Goal: Task Accomplishment & Management: Manage account settings

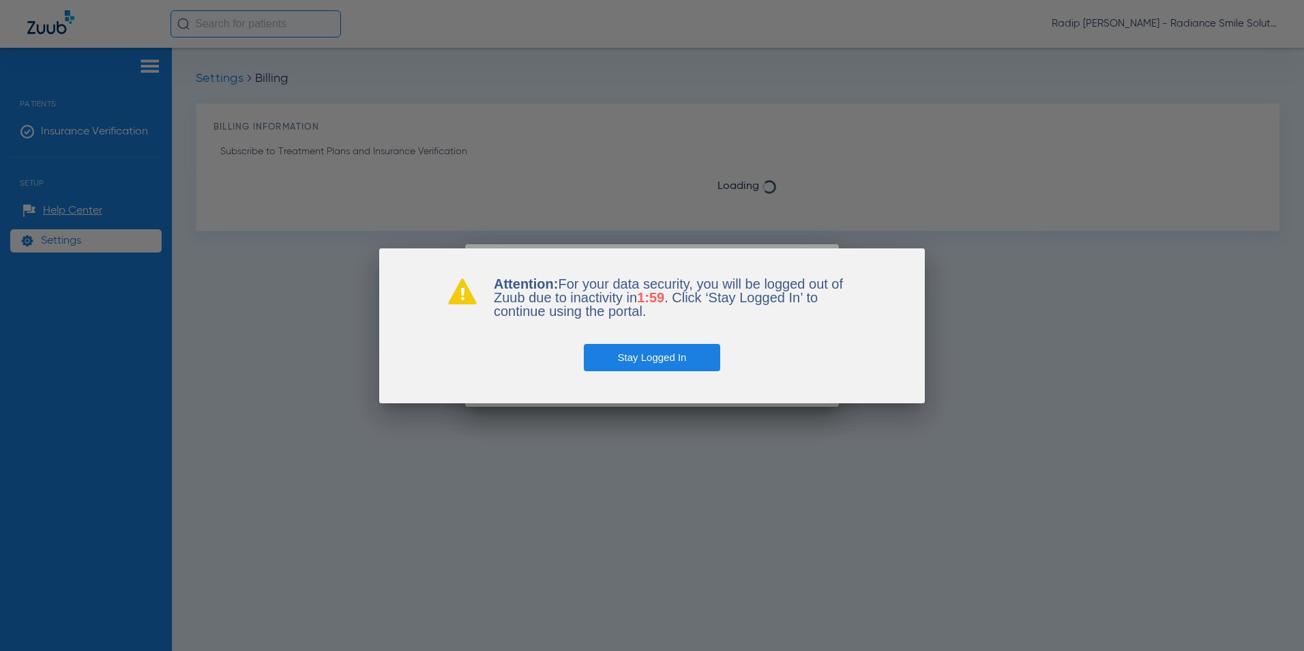
click at [695, 364] on button "Stay Logged In" at bounding box center [652, 357] width 137 height 27
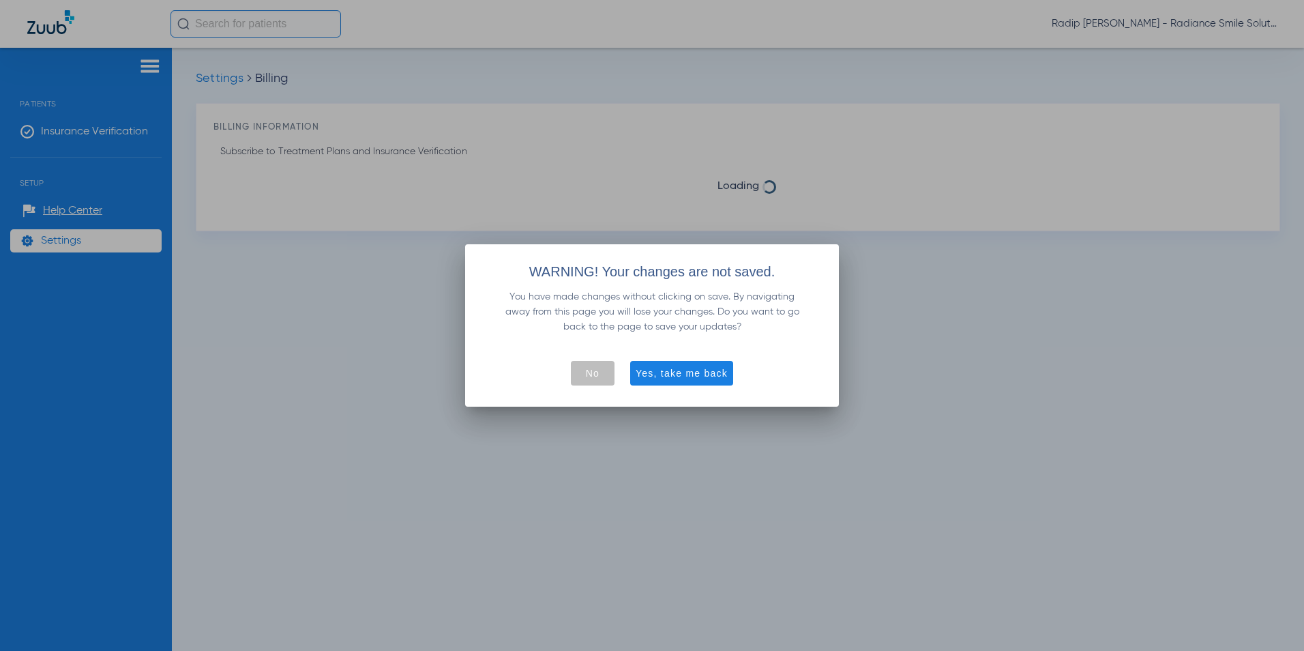
click at [589, 376] on span "No" at bounding box center [593, 373] width 14 height 14
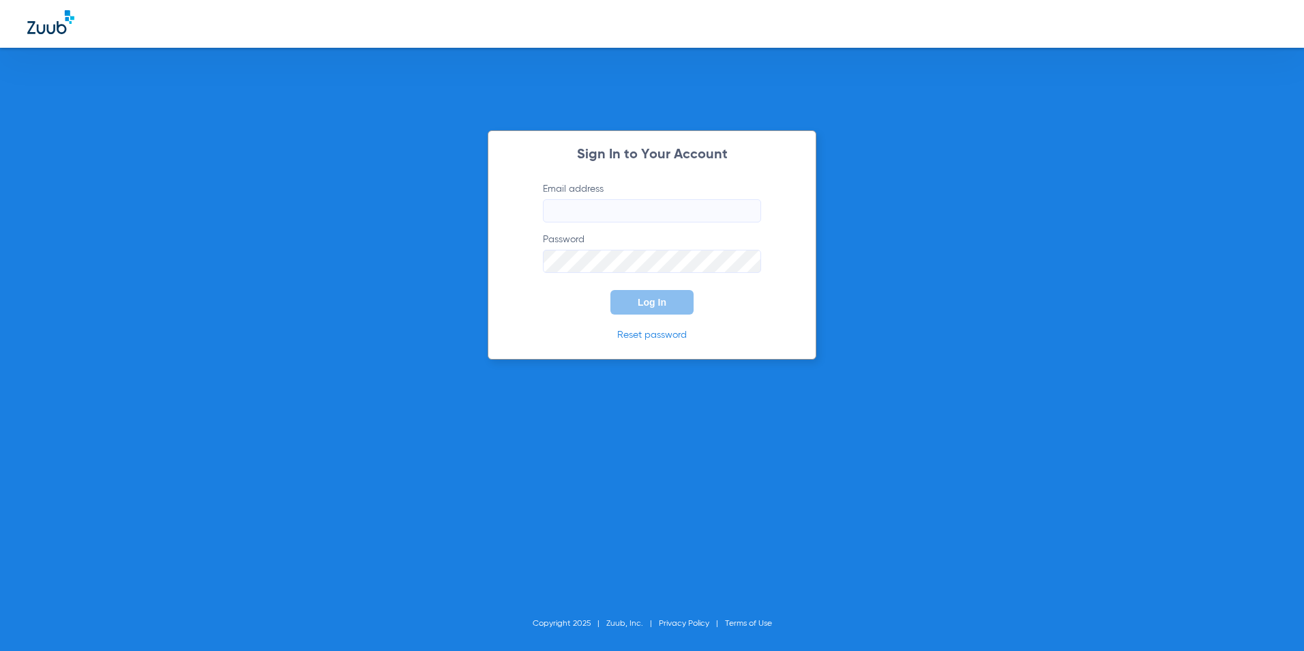
type input "[EMAIL_ADDRESS][DOMAIN_NAME]"
click at [647, 303] on span "Log In" at bounding box center [652, 302] width 29 height 11
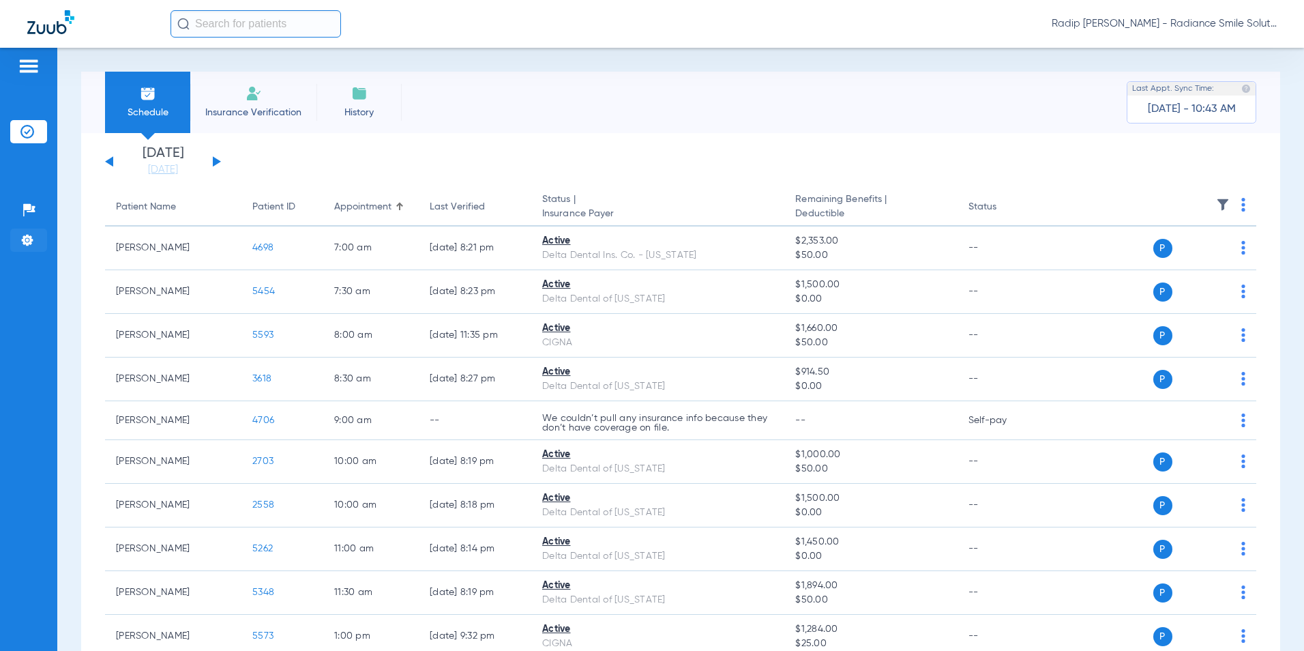
click at [18, 239] on li "Settings" at bounding box center [28, 239] width 37 height 23
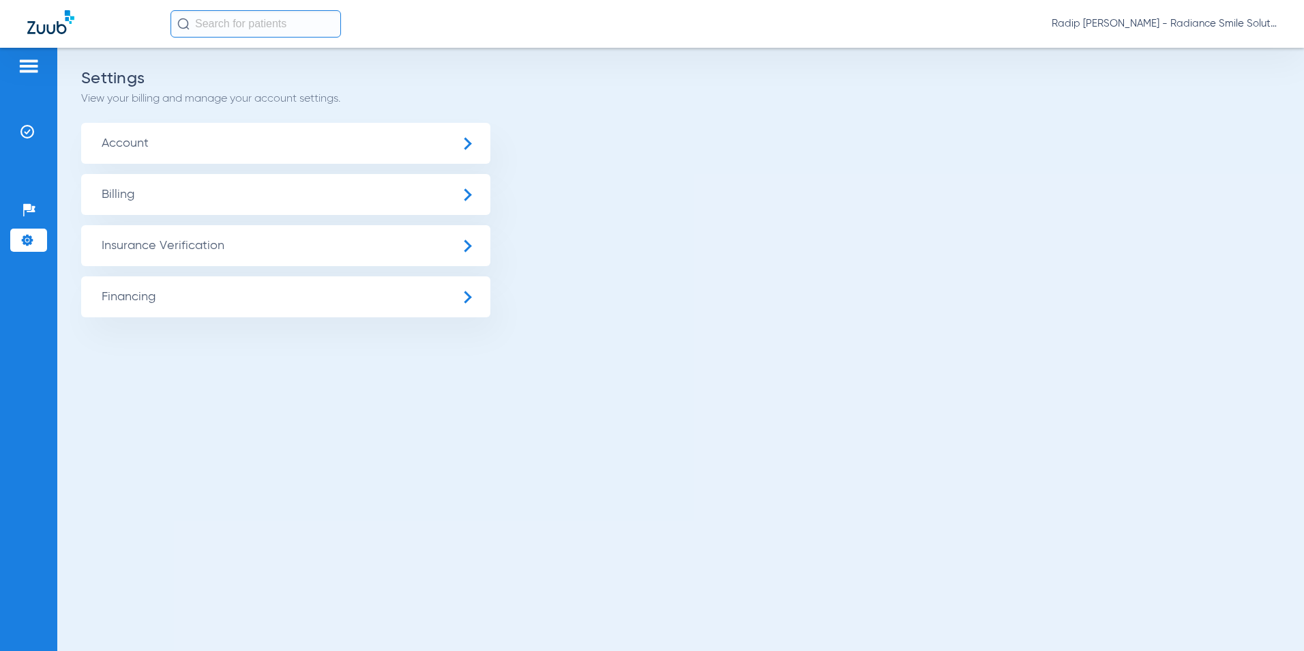
click at [253, 184] on span "Billing" at bounding box center [285, 194] width 409 height 41
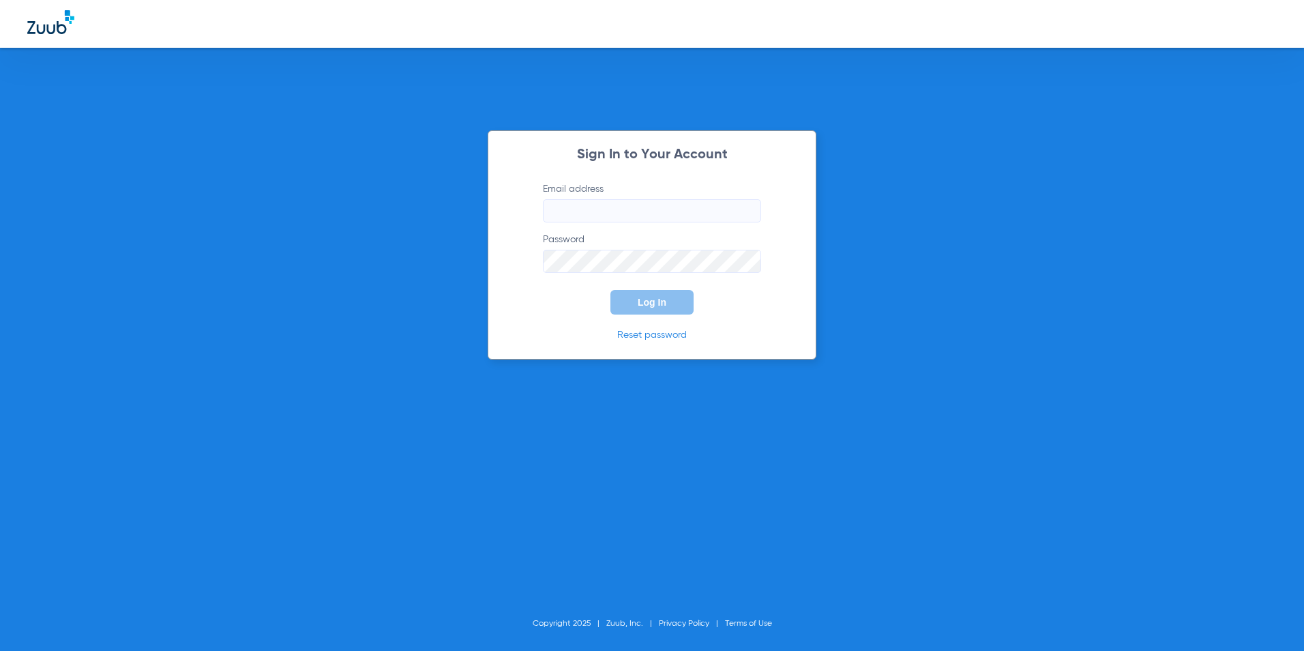
type input "[EMAIL_ADDRESS][DOMAIN_NAME]"
click at [661, 309] on button "Log In" at bounding box center [651, 302] width 83 height 25
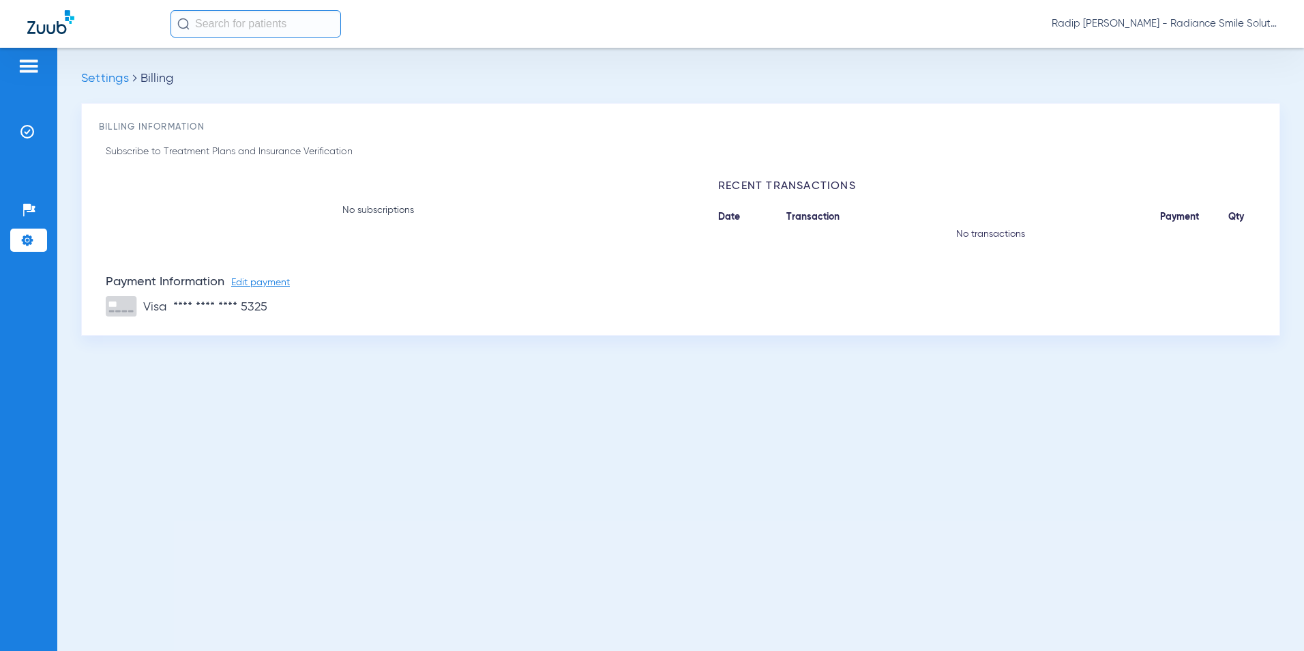
click at [46, 29] on img at bounding box center [50, 22] width 47 height 24
